Goal: Check status

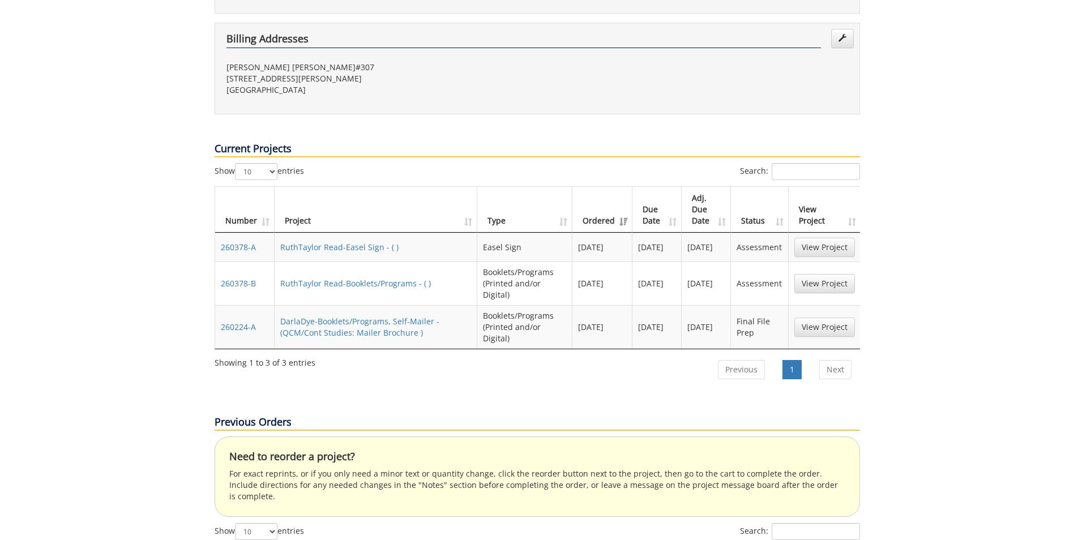
scroll to position [275, 0]
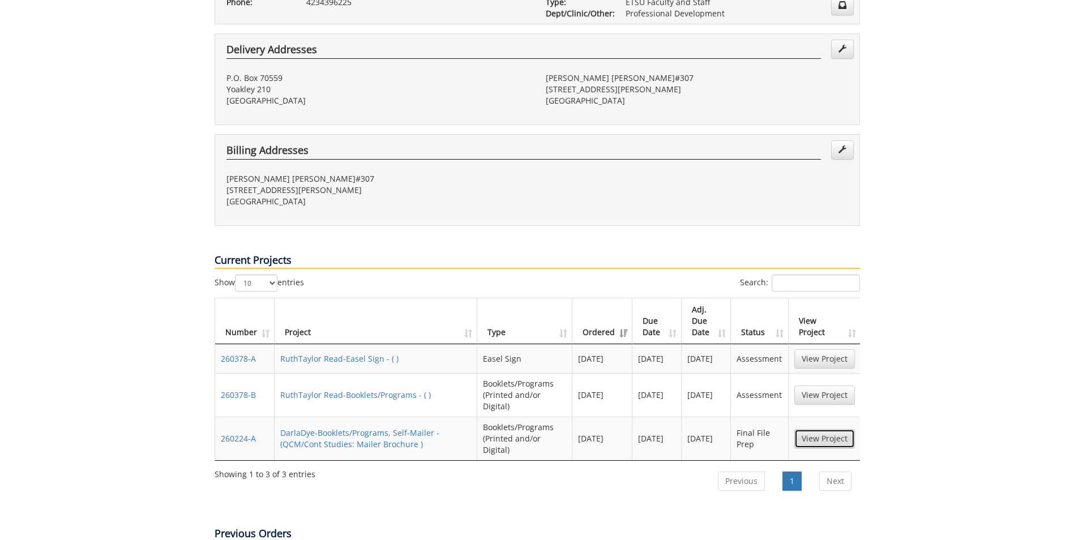
click at [831, 429] on link "View Project" at bounding box center [824, 438] width 61 height 19
click at [811, 349] on link "View Project" at bounding box center [824, 358] width 61 height 19
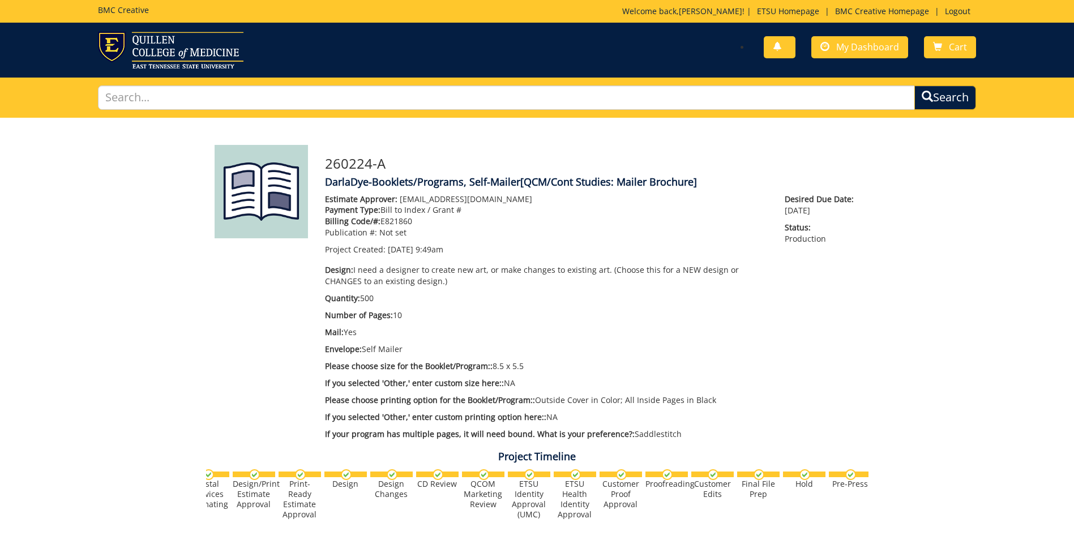
scroll to position [0, 444]
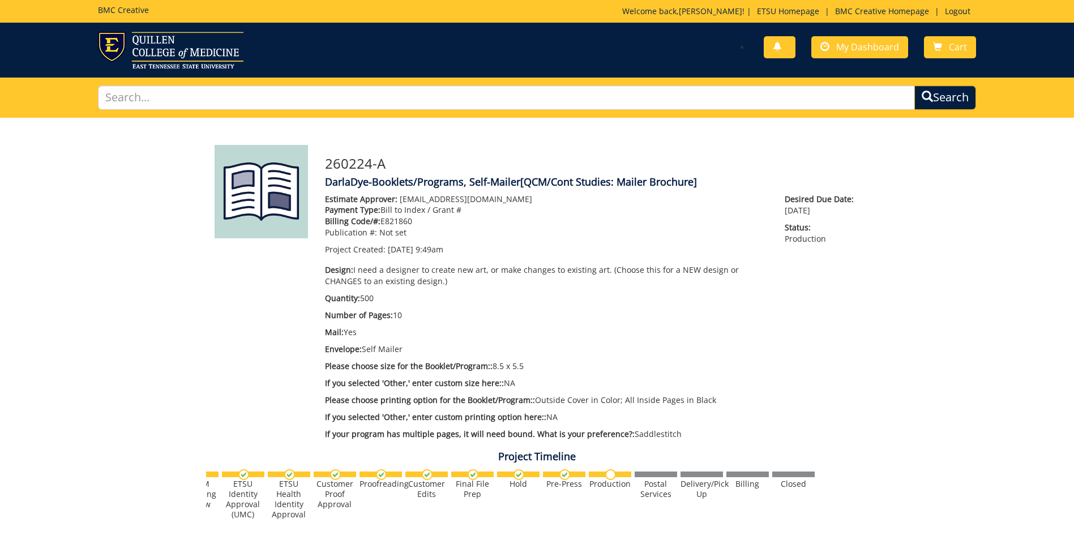
click at [573, 485] on div "Pre-Press" at bounding box center [564, 484] width 42 height 10
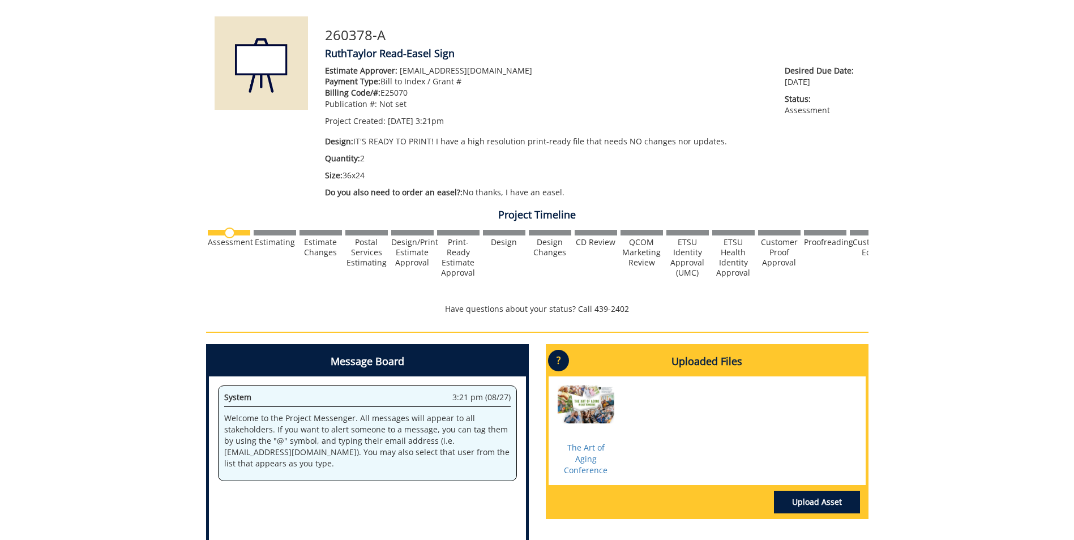
scroll to position [159, 0]
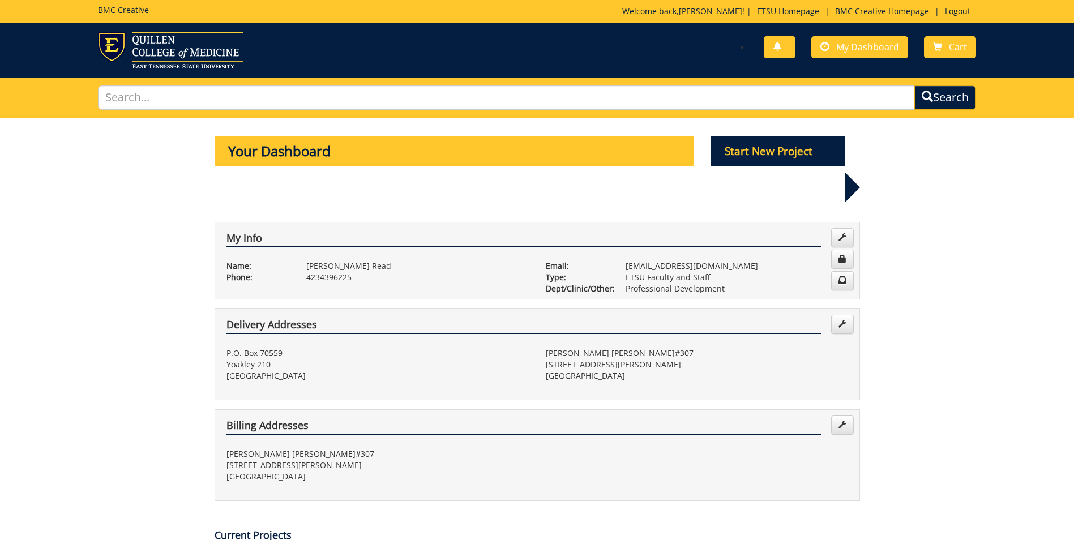
scroll to position [275, 0]
